Goal: Check status: Check status

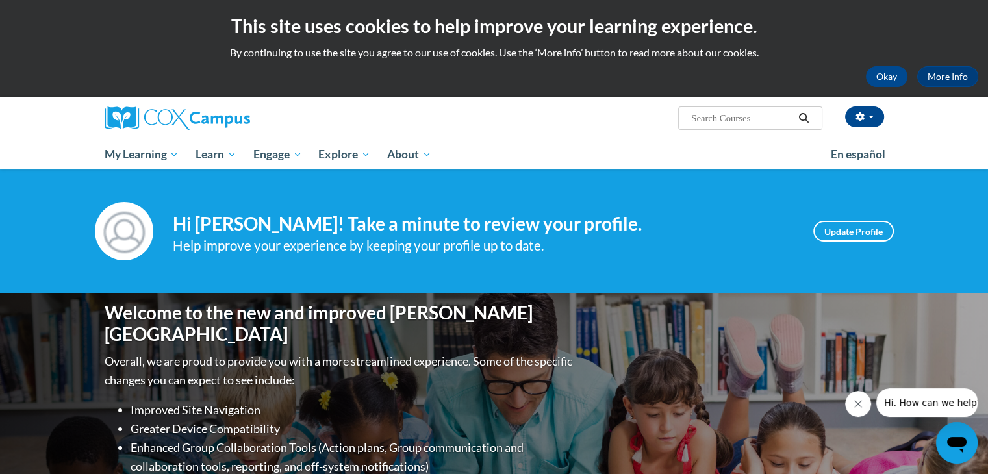
drag, startPoint x: 0, startPoint y: 0, endPoint x: 112, endPoint y: 28, distance: 115.2
click at [112, 28] on h2 "This site uses cookies to help improve your learning experience." at bounding box center [494, 26] width 969 height 26
click at [896, 84] on button "Okay" at bounding box center [887, 76] width 42 height 21
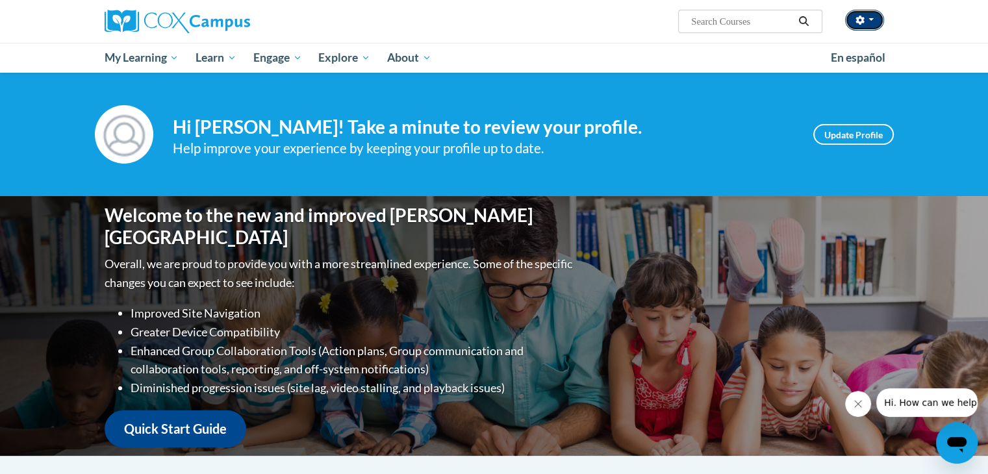
click at [850, 27] on button "button" at bounding box center [864, 20] width 39 height 21
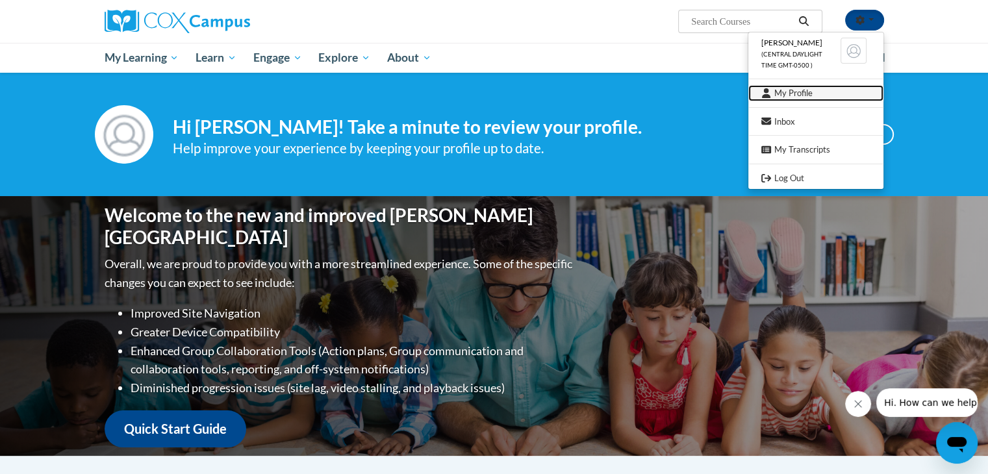
click at [828, 100] on link "My Profile" at bounding box center [816, 93] width 135 height 16
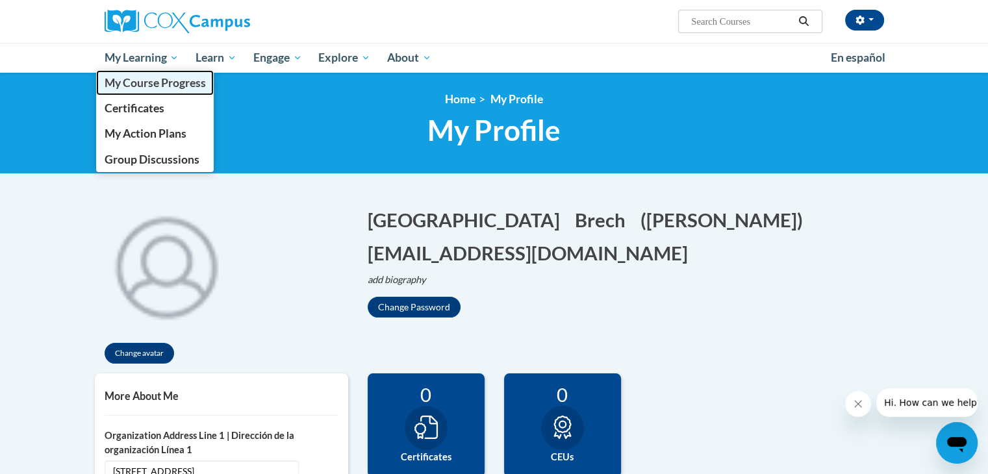
click at [152, 86] on span "My Course Progress" at bounding box center [154, 83] width 101 height 14
